Goal: Information Seeking & Learning: Learn about a topic

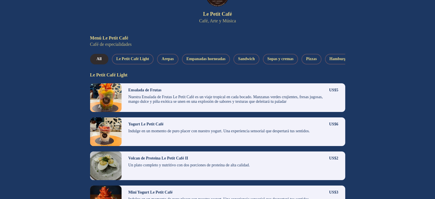
scroll to position [86, 0]
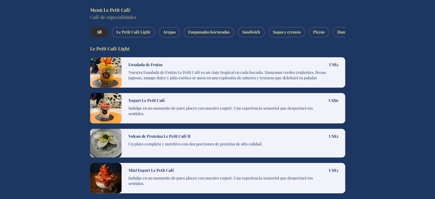
click at [141, 148] on p "Un plato completo y nutritivo con dos porciones de proteína de alta calidad." at bounding box center [228, 145] width 201 height 8
click at [223, 144] on p "Un plato completo y nutritivo con dos porciones de proteína de alta calidad." at bounding box center [228, 145] width 201 height 8
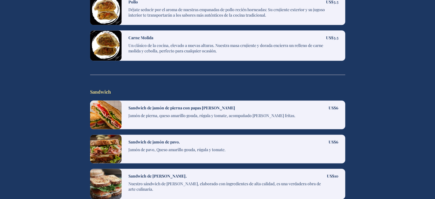
scroll to position [744, 0]
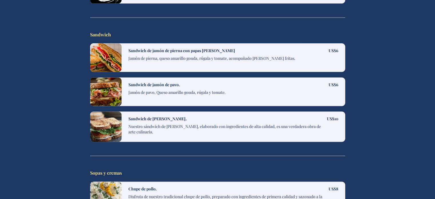
click at [174, 126] on p "Nuestro sándwich de [PERSON_NAME], elaborado con ingredientes de alta calidad, …" at bounding box center [227, 130] width 199 height 13
click at [177, 120] on div "Sandwich de [PERSON_NAME]. Nuestro sándwich de [PERSON_NAME], elaborado con ing…" at bounding box center [227, 126] width 199 height 21
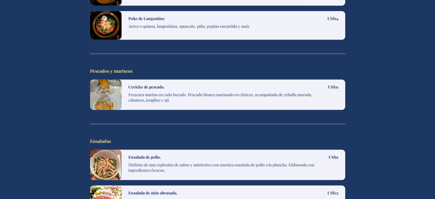
scroll to position [1745, 0]
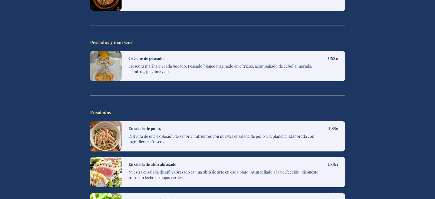
click at [188, 134] on p "Disfruta de una explosión de sabor y nutrientes con nuestra ensalada de pollo a…" at bounding box center [228, 139] width 200 height 13
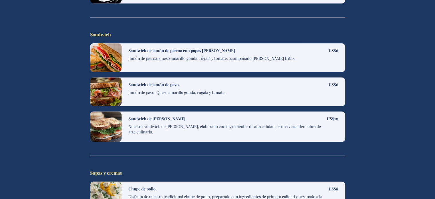
scroll to position [658, 0]
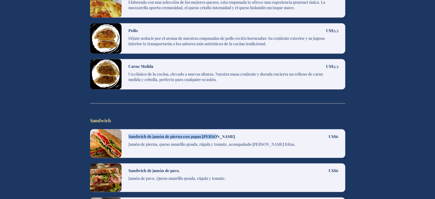
drag, startPoint x: 208, startPoint y: 132, endPoint x: 129, endPoint y: 133, distance: 79.2
click at [129, 134] on div "Sandwich de jamón de pierna con papas [PERSON_NAME]" at bounding box center [228, 136] width 200 height 5
copy h4 "Sandwich de jamón de pierna con papas [PERSON_NAME]"
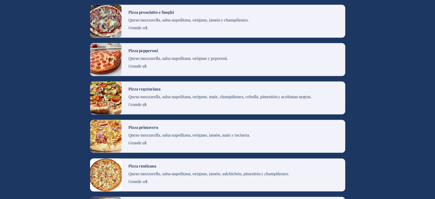
scroll to position [1230, 0]
